Goal: Information Seeking & Learning: Find specific fact

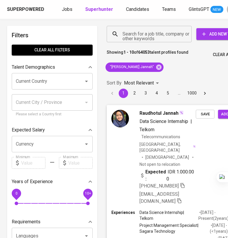
scroll to position [0, 25]
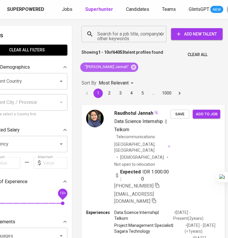
drag, startPoint x: 130, startPoint y: 68, endPoint x: 117, endPoint y: 33, distance: 37.7
click at [131, 68] on icon at bounding box center [133, 66] width 5 height 5
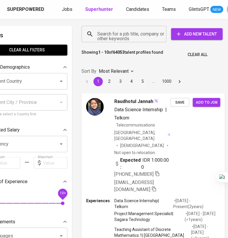
click at [111, 35] on input "Search for a job title, company or other keywords" at bounding box center [125, 33] width 59 height 11
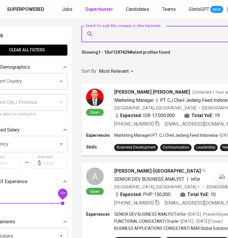
paste input "[EMAIL_ADDRESS][DOMAIN_NAME]"
type input "[EMAIL_ADDRESS][DOMAIN_NAME]"
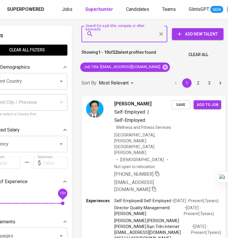
scroll to position [0, 19]
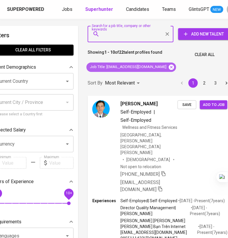
click at [169, 68] on icon at bounding box center [171, 66] width 5 height 5
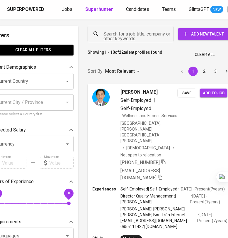
click at [126, 33] on input "Search for a job title, company or other keywords" at bounding box center [132, 33] width 60 height 11
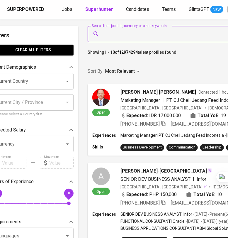
paste input "[EMAIL_ADDRESS][DOMAIN_NAME]"
type input "[EMAIL_ADDRESS][DOMAIN_NAME]"
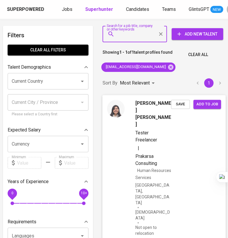
scroll to position [73, 4]
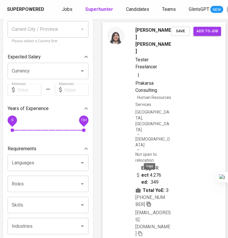
click at [151, 201] on icon "button" at bounding box center [148, 203] width 5 height 5
